Goal: Task Accomplishment & Management: Manage account settings

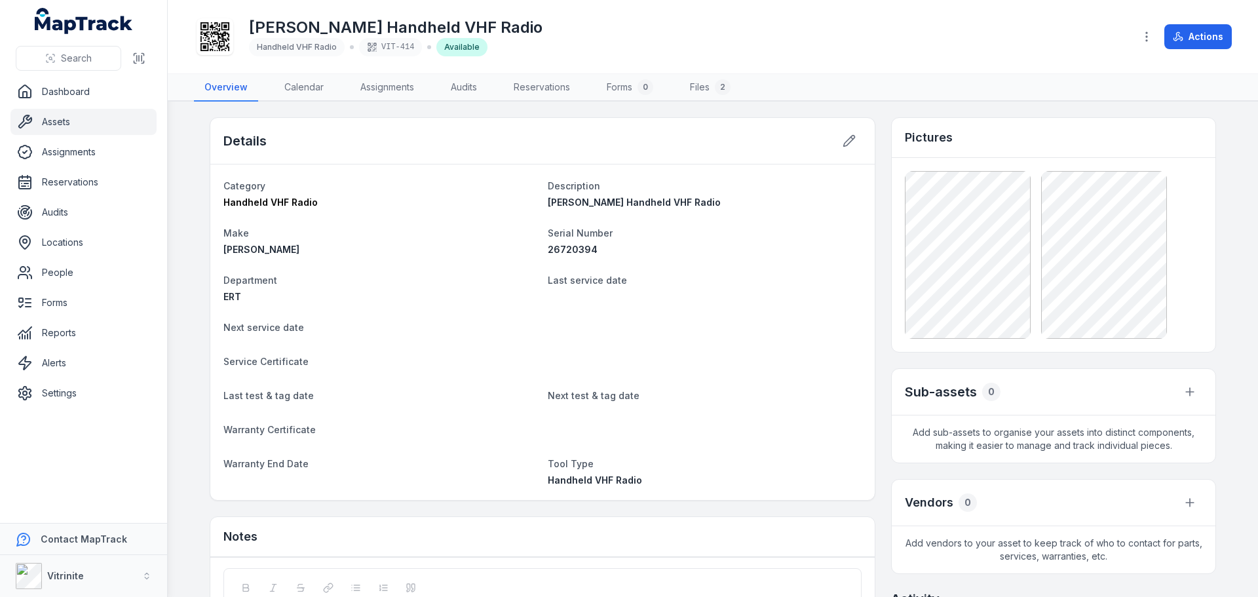
click at [47, 124] on link "Assets" at bounding box center [83, 122] width 146 height 26
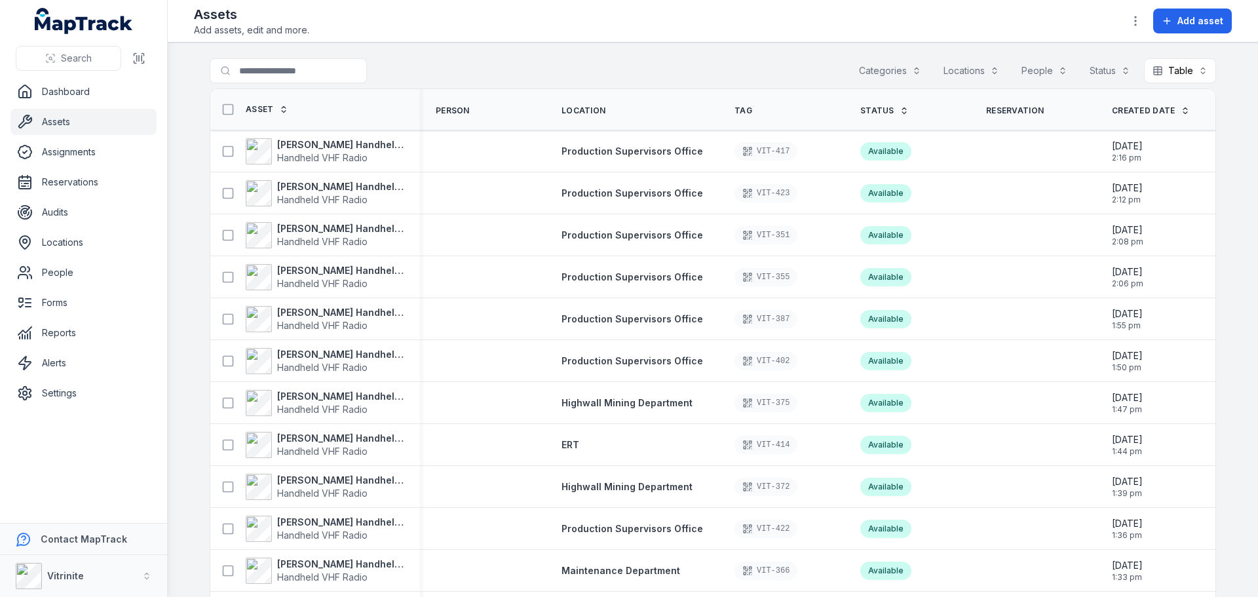
click at [890, 105] on link "Status" at bounding box center [884, 110] width 48 height 10
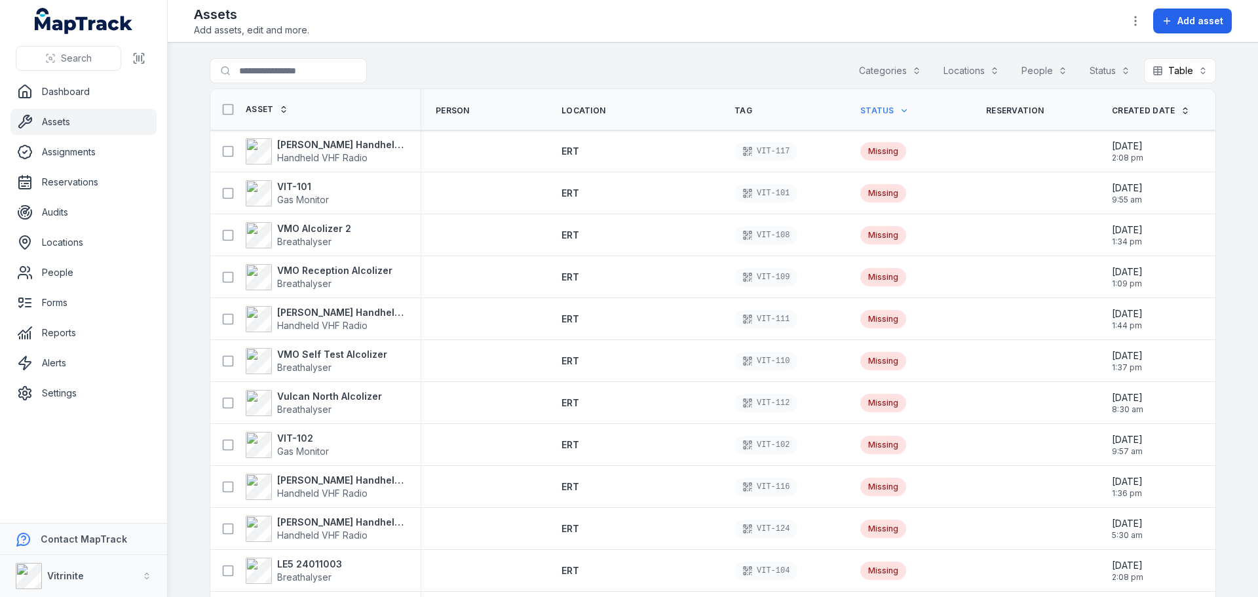
click at [280, 150] on strong "[PERSON_NAME] Handheld VHF Radio" at bounding box center [340, 144] width 127 height 13
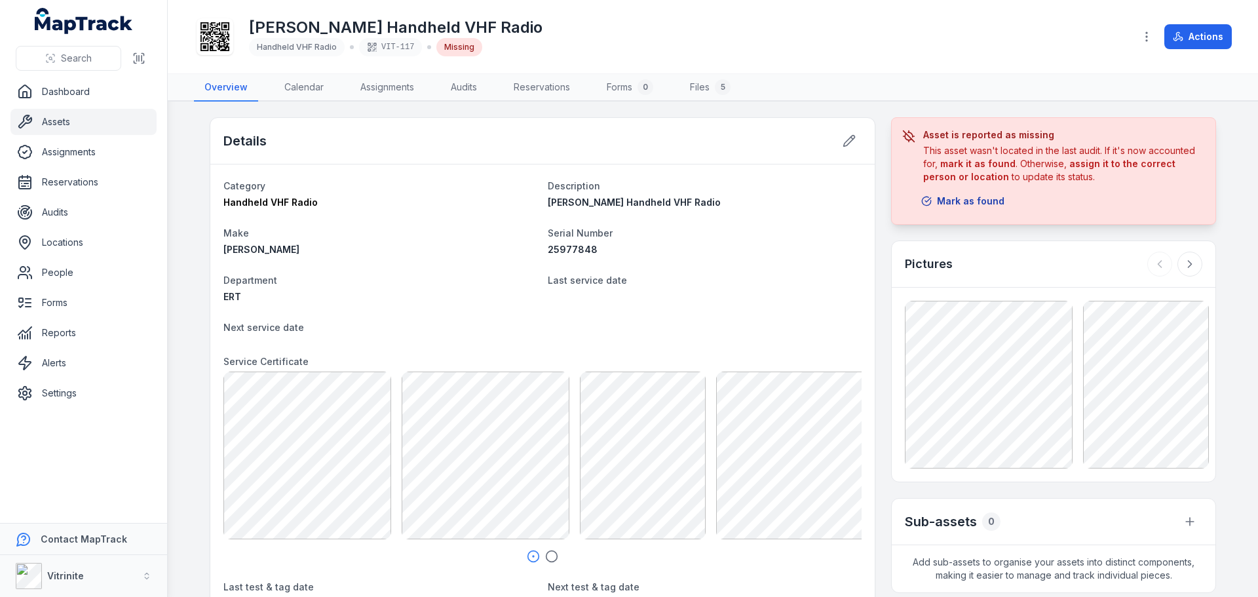
click at [976, 199] on button "Mark as found" at bounding box center [963, 201] width 100 height 25
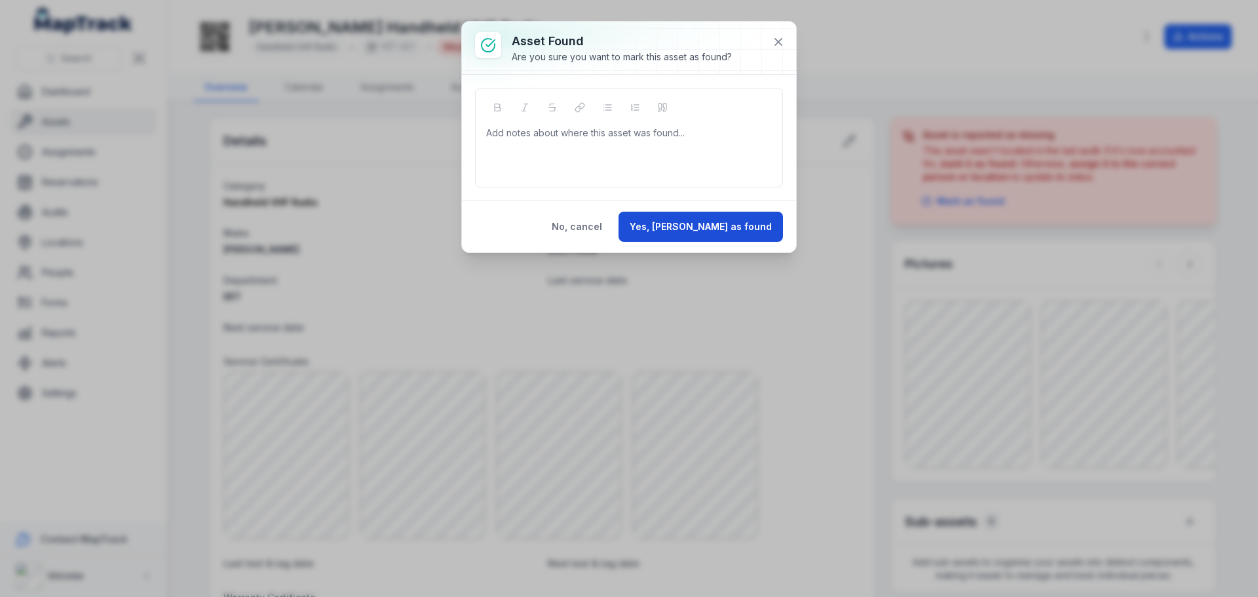
click at [703, 225] on button "Yes, mark as found" at bounding box center [701, 227] width 164 height 30
